Goal: Share content: Share content

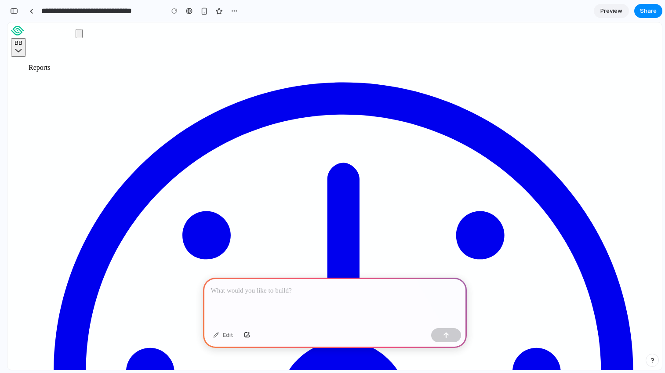
click at [327, 288] on p at bounding box center [335, 291] width 248 height 11
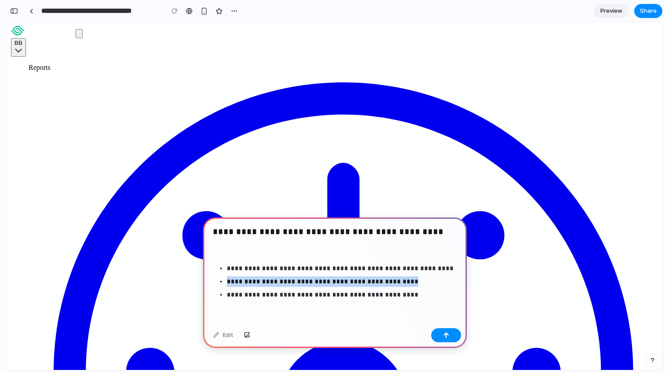
drag, startPoint x: 391, startPoint y: 277, endPoint x: 217, endPoint y: 278, distance: 174.0
click at [217, 278] on ul "**********" at bounding box center [335, 281] width 248 height 37
click at [225, 256] on div "**********" at bounding box center [335, 271] width 264 height 107
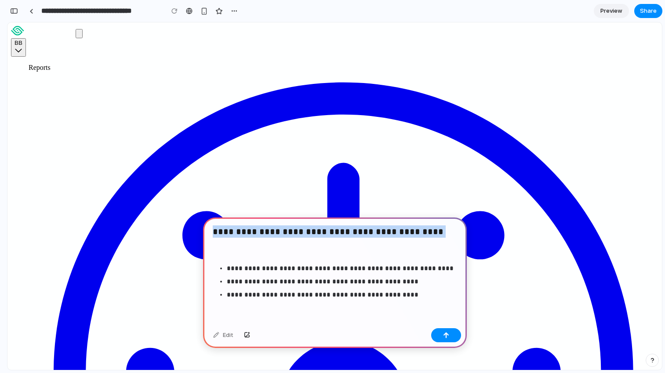
drag, startPoint x: 213, startPoint y: 231, endPoint x: 451, endPoint y: 232, distance: 237.7
click at [451, 232] on h3 "**********" at bounding box center [335, 232] width 244 height 14
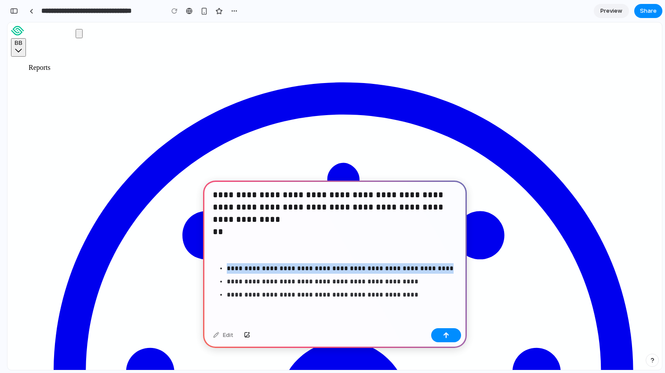
drag, startPoint x: 435, startPoint y: 267, endPoint x: 228, endPoint y: 262, distance: 207.4
click at [228, 263] on p "**********" at bounding box center [341, 268] width 228 height 11
copy p "**********"
click at [230, 231] on h3 "**********" at bounding box center [335, 214] width 244 height 51
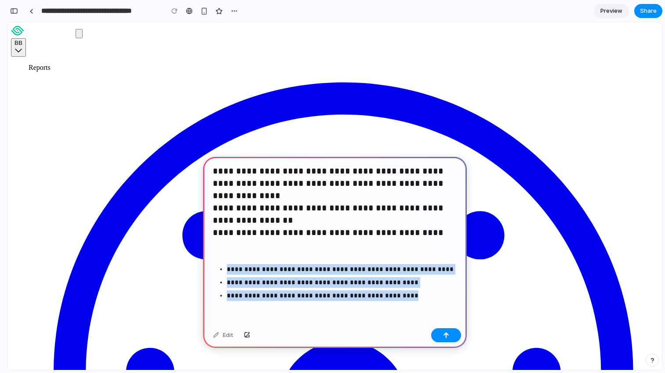
drag, startPoint x: 393, startPoint y: 295, endPoint x: 216, endPoint y: 265, distance: 179.6
click at [216, 265] on ul "**********" at bounding box center [335, 282] width 248 height 37
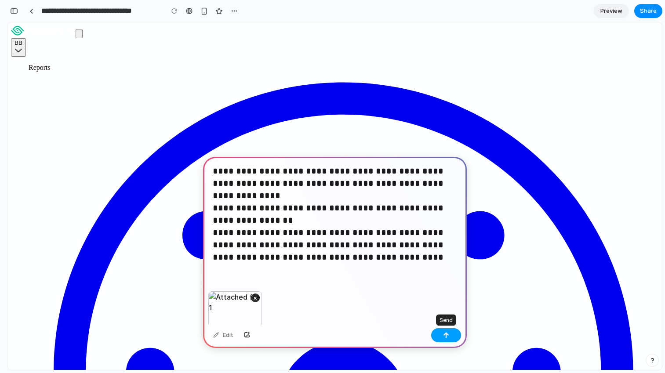
click at [452, 335] on button "button" at bounding box center [446, 335] width 30 height 14
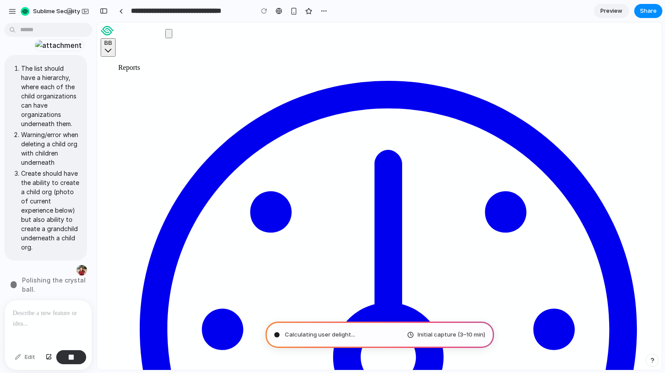
type input "**********"
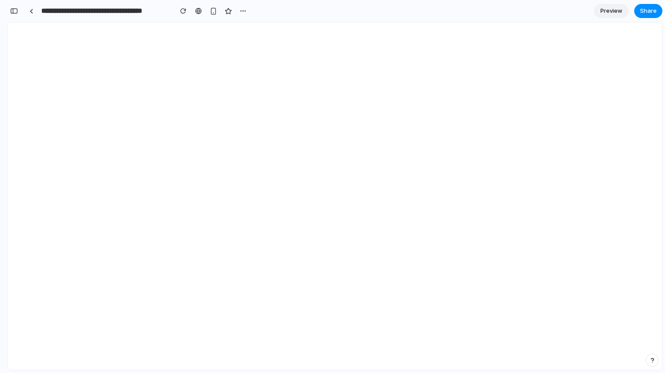
scroll to position [264, 0]
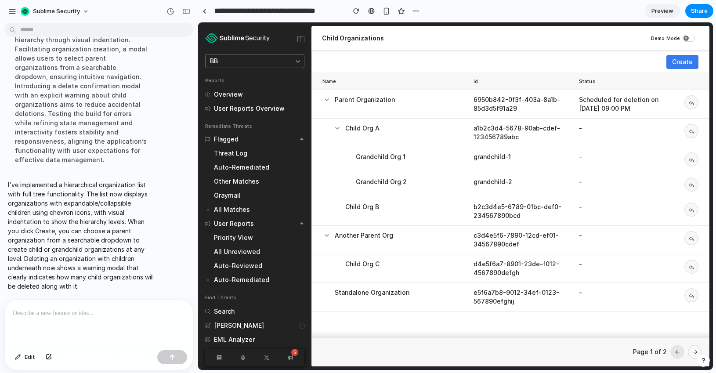
click at [113, 308] on p at bounding box center [99, 313] width 172 height 11
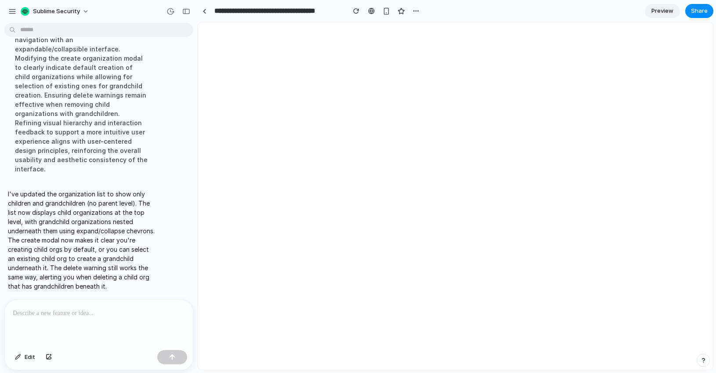
scroll to position [0, 0]
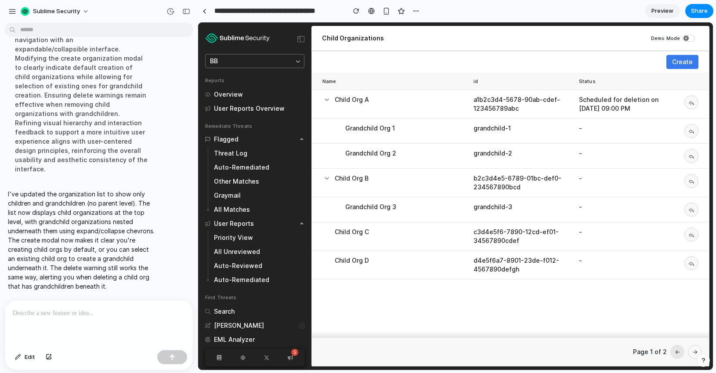
click at [664, 62] on span "Create" at bounding box center [682, 62] width 21 height 9
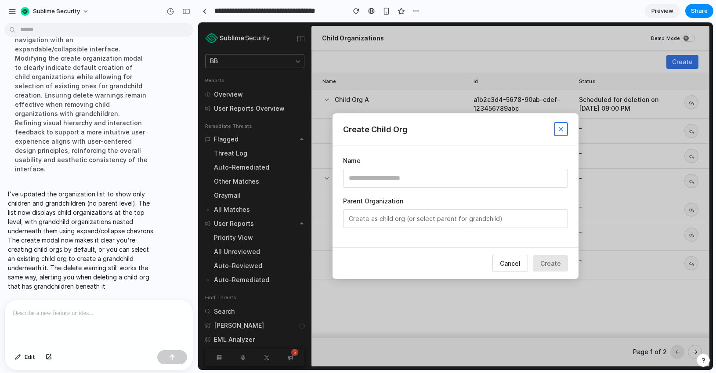
click at [493, 214] on button "Create as child org (or select parent for grandchild)" at bounding box center [455, 218] width 225 height 19
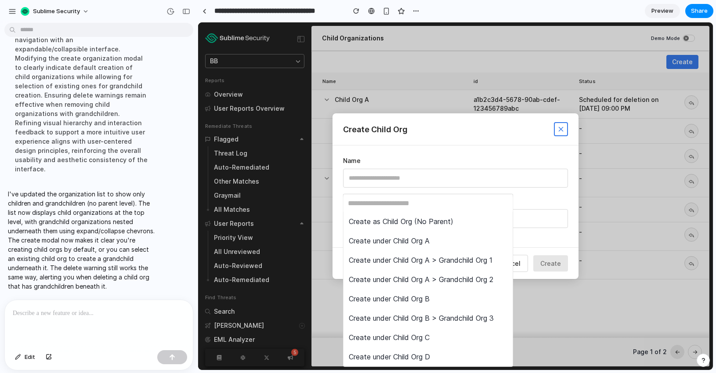
click at [559, 232] on div "Create as Child Org (No Parent) Create under Child Org A Create under Child Org…" at bounding box center [455, 196] width 515 height 348
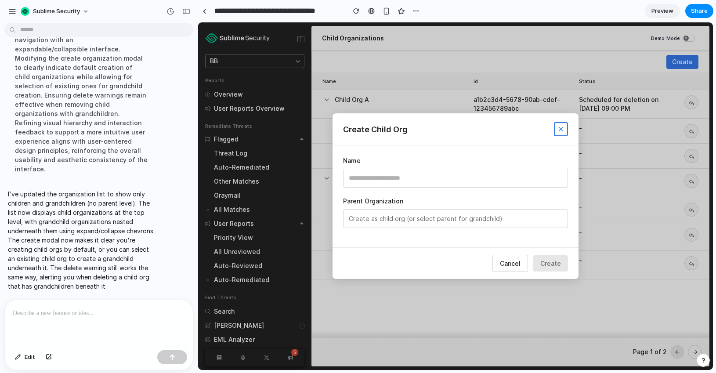
click at [65, 308] on p at bounding box center [97, 313] width 169 height 11
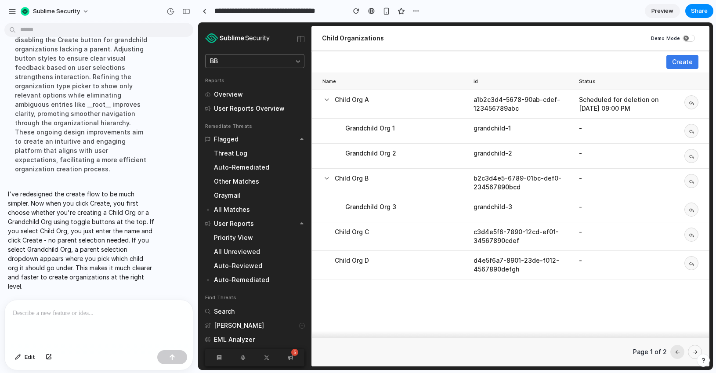
click at [664, 66] on span "Create" at bounding box center [682, 62] width 21 height 9
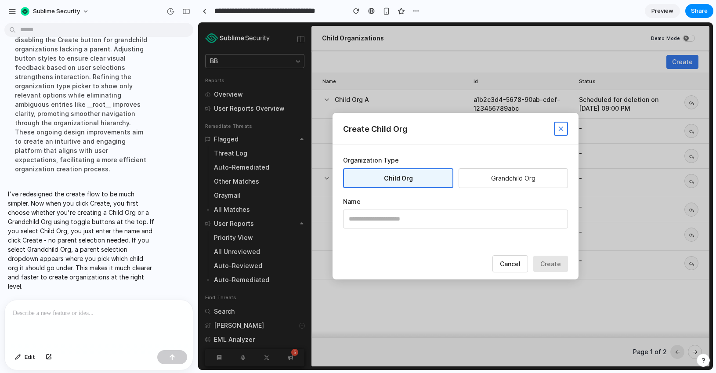
click at [489, 185] on button "Grandchild Org" at bounding box center [513, 178] width 109 height 20
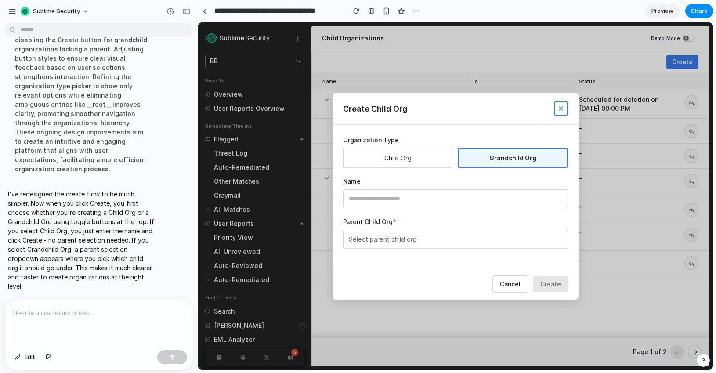
click at [417, 239] on button "Select parent child org" at bounding box center [455, 239] width 225 height 19
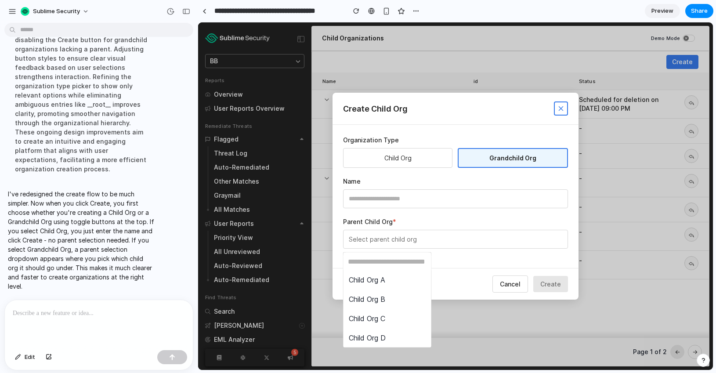
click at [405, 279] on li "Child Org A" at bounding box center [387, 279] width 84 height 15
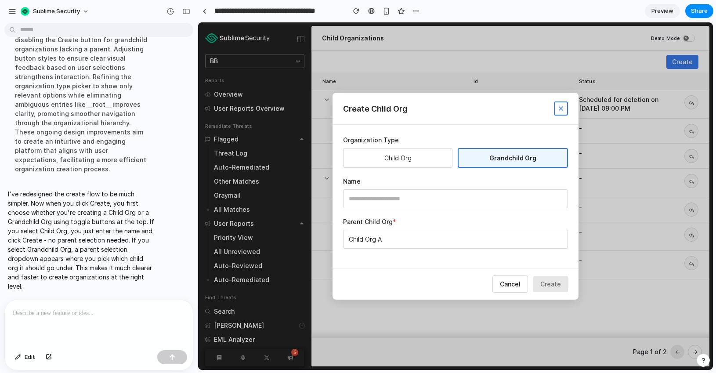
click at [400, 241] on button "Child Org A" at bounding box center [455, 239] width 225 height 19
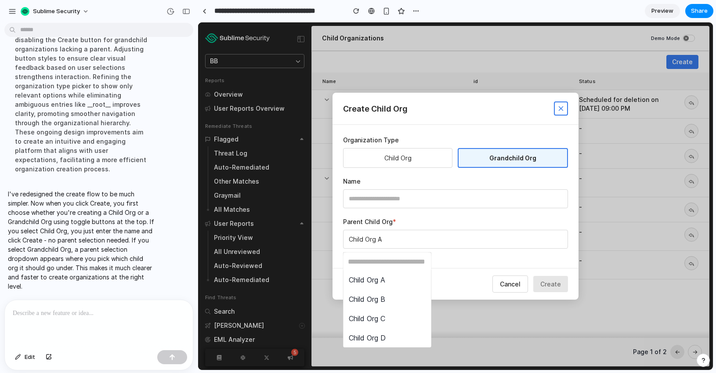
click at [406, 299] on li "Child Org B" at bounding box center [387, 299] width 84 height 15
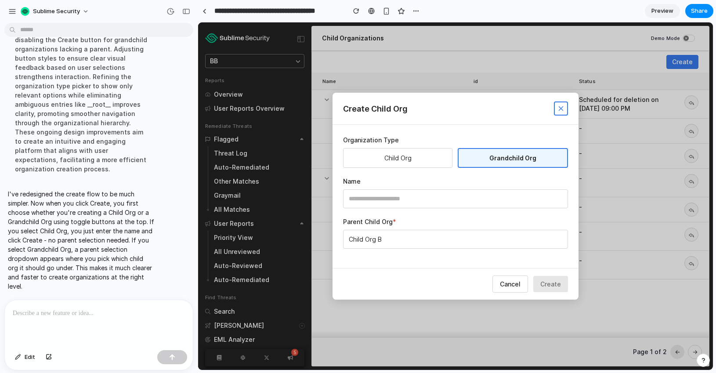
click at [402, 243] on button "Child Org B" at bounding box center [455, 239] width 225 height 19
click at [383, 160] on div "Child Org A Child Org B Child Org C Child Org D" at bounding box center [455, 196] width 515 height 348
click at [399, 160] on button "Child Org" at bounding box center [397, 158] width 109 height 20
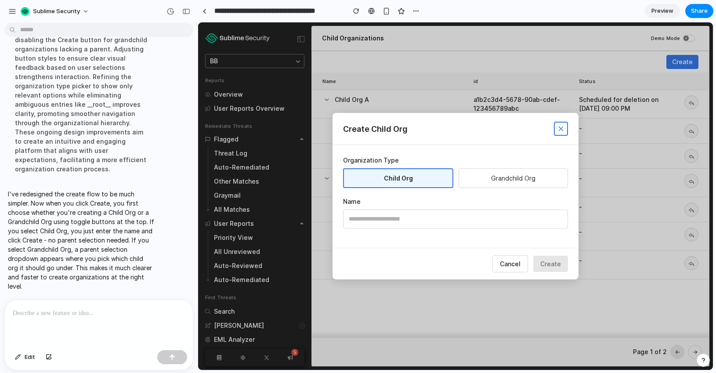
click at [507, 264] on span "Cancel" at bounding box center [510, 263] width 21 height 7
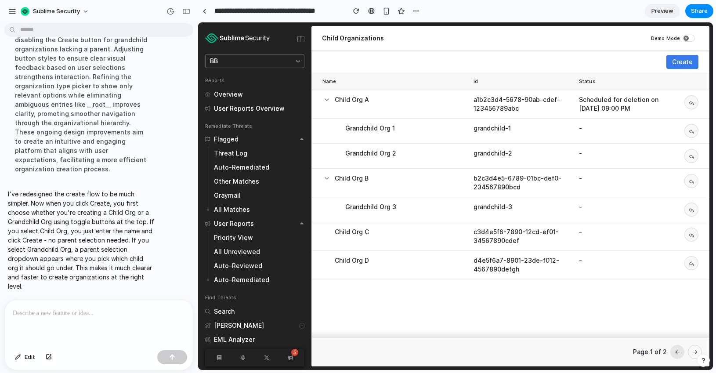
click at [100, 300] on div at bounding box center [99, 323] width 188 height 47
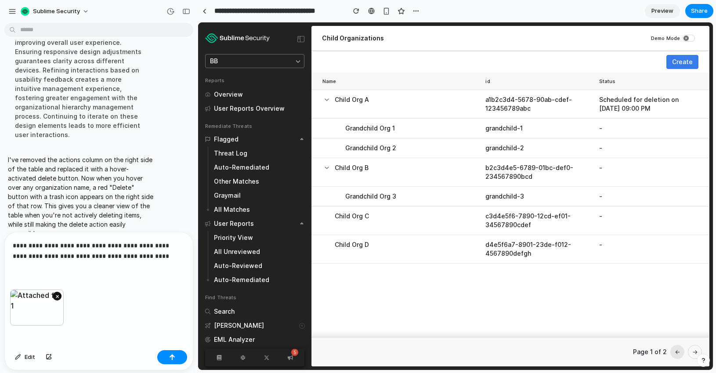
click at [58, 292] on button "×" at bounding box center [57, 296] width 9 height 9
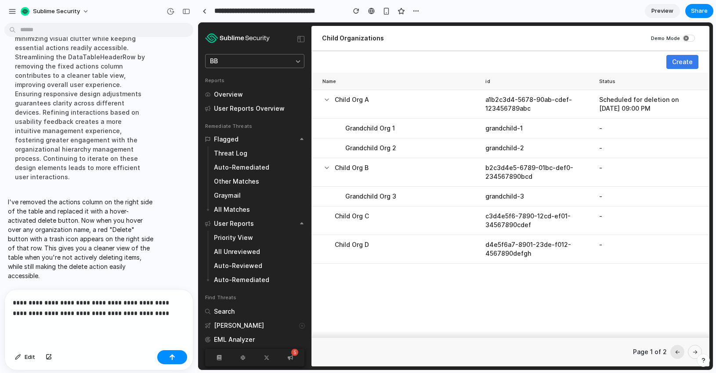
click at [154, 316] on div "**********" at bounding box center [99, 318] width 188 height 57
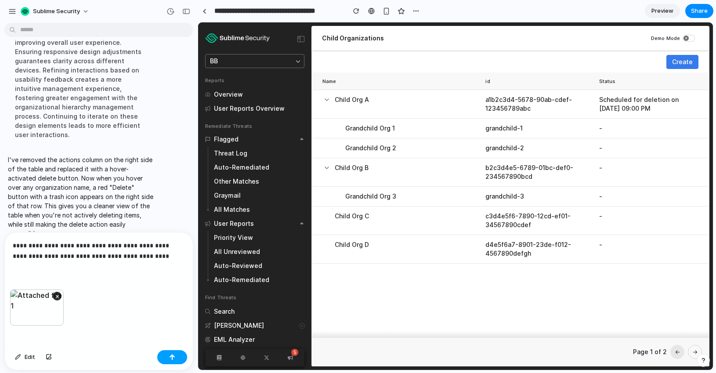
click at [178, 359] on button "button" at bounding box center [172, 357] width 30 height 14
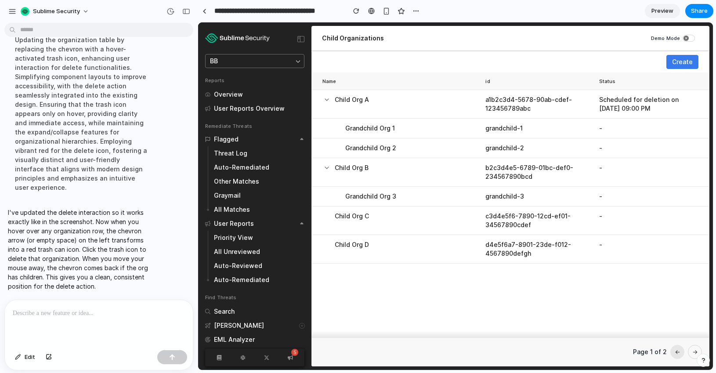
click at [664, 104] on div "Scheduled for deletion on [DATE] 09:00 PM" at bounding box center [648, 104] width 99 height 18
click at [664, 104] on td "Scheduled for deletion on [DATE] 09:00 PM" at bounding box center [652, 104] width 113 height 29
click at [407, 106] on td "Child Org A" at bounding box center [397, 104] width 170 height 29
click at [98, 246] on p "I've updated the delete interaction so it works exactly like in the screenshot.…" at bounding box center [81, 249] width 147 height 83
click at [418, 114] on td "Child Org A" at bounding box center [397, 104] width 170 height 29
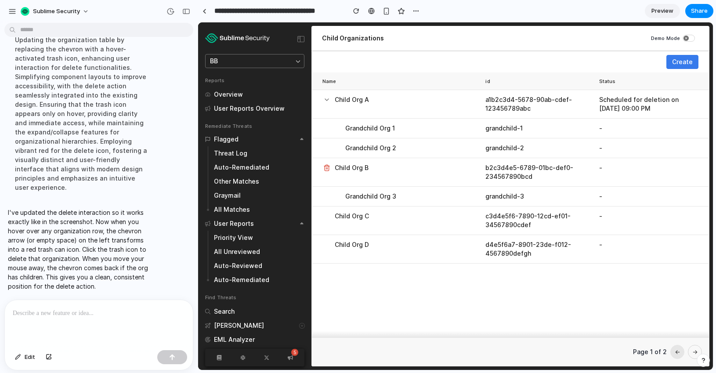
click at [329, 169] on icon at bounding box center [327, 168] width 4 height 5
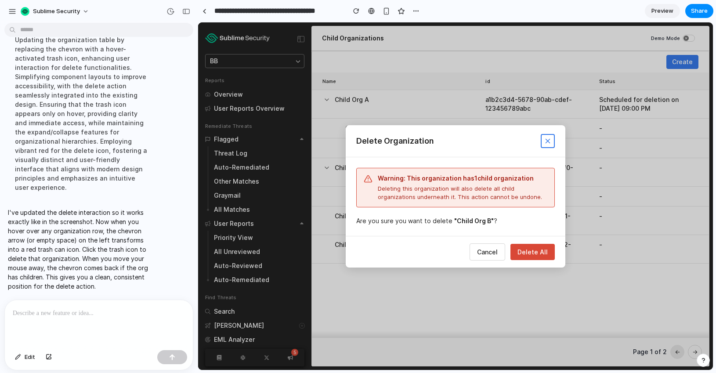
click at [543, 144] on button at bounding box center [548, 141] width 14 height 14
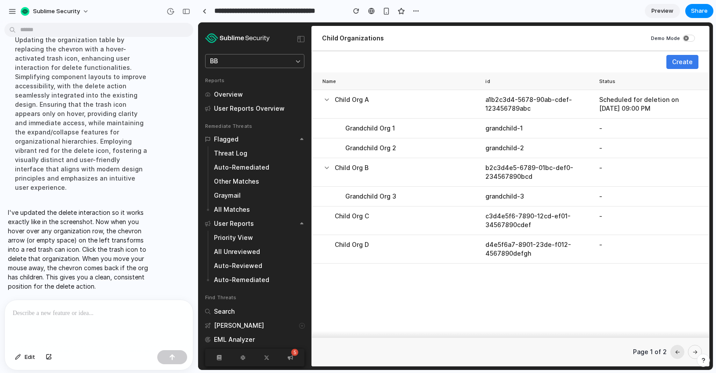
click at [74, 314] on p at bounding box center [97, 313] width 169 height 11
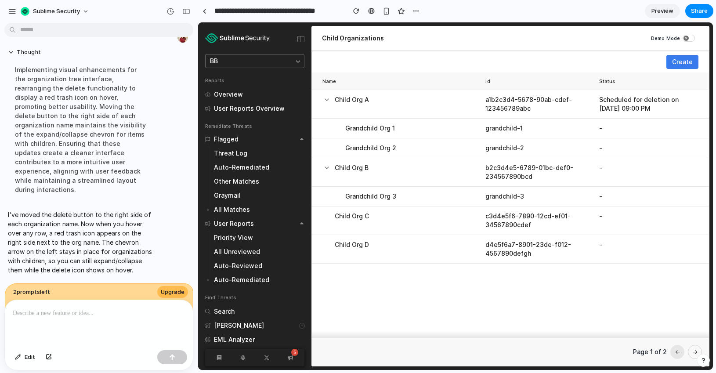
click at [656, 113] on td "Scheduled for deletion on [DATE] 09:00 PM" at bounding box center [652, 104] width 113 height 29
click at [470, 125] on button at bounding box center [474, 128] width 9 height 9
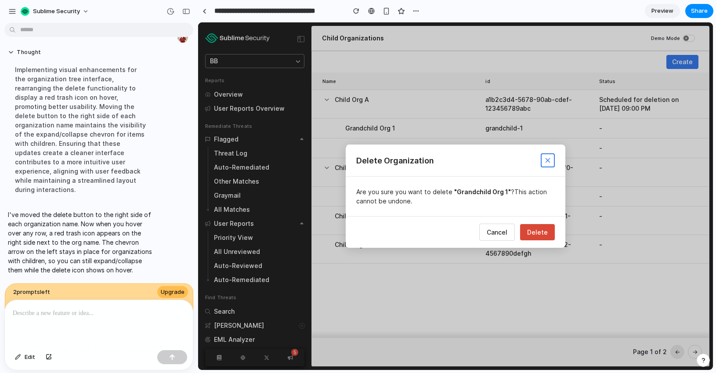
click at [502, 236] on span "Cancel" at bounding box center [497, 231] width 21 height 7
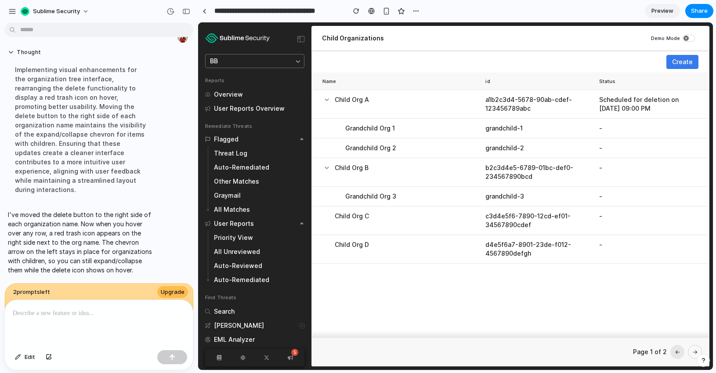
click at [62, 318] on div at bounding box center [99, 323] width 188 height 47
click at [473, 104] on button at bounding box center [474, 99] width 9 height 9
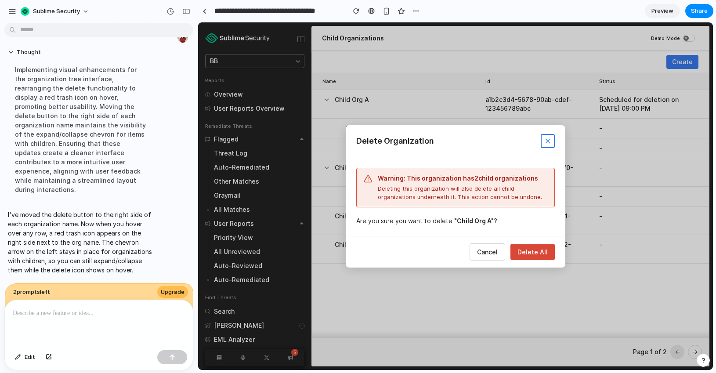
click at [112, 310] on p at bounding box center [97, 313] width 169 height 11
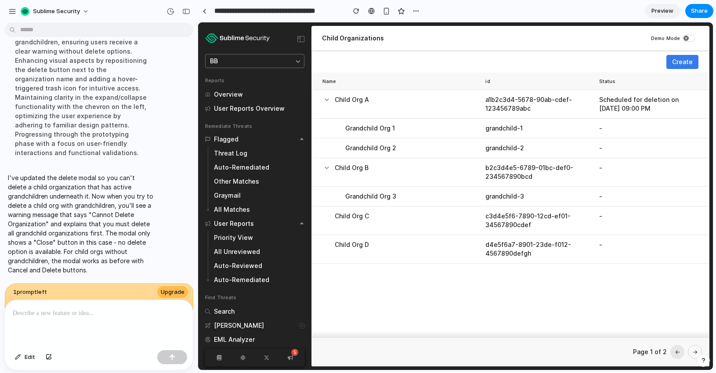
drag, startPoint x: 420, startPoint y: 109, endPoint x: 431, endPoint y: 112, distance: 11.2
click at [421, 109] on td "Child Org A" at bounding box center [397, 104] width 170 height 29
click at [474, 100] on icon at bounding box center [474, 100] width 0 height 2
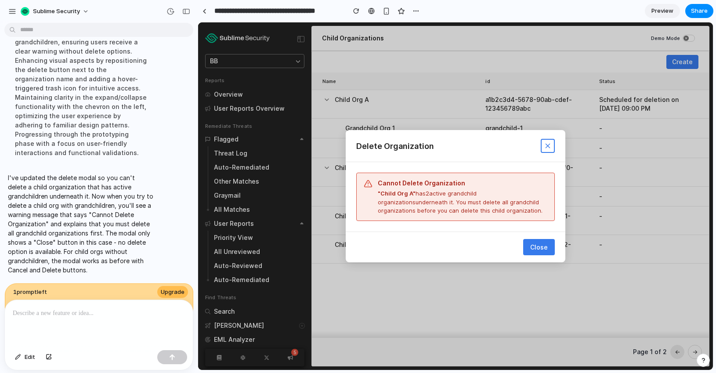
click at [551, 144] on icon at bounding box center [548, 146] width 8 height 8
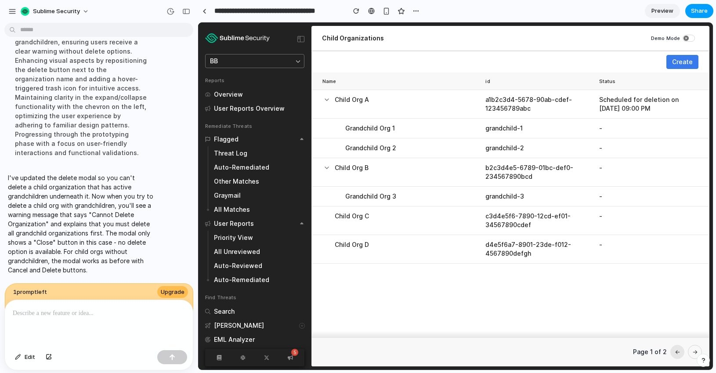
click at [664, 17] on button "Share" at bounding box center [699, 11] width 28 height 14
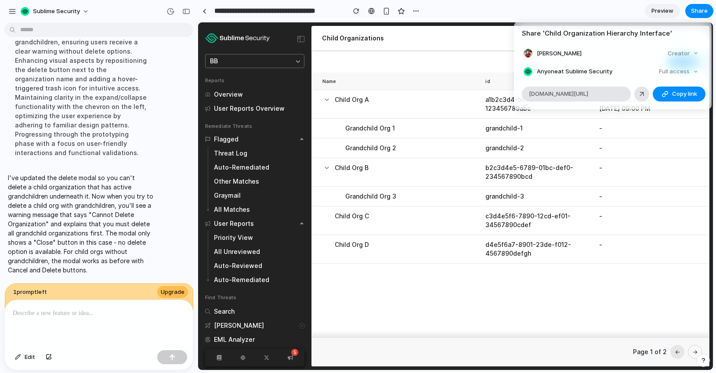
click at [664, 73] on div "Full access" at bounding box center [679, 71] width 47 height 12
click at [664, 72] on div "Full access" at bounding box center [679, 71] width 47 height 12
click at [664, 94] on span "Copy link" at bounding box center [684, 94] width 25 height 9
